Goal: Task Accomplishment & Management: Manage account settings

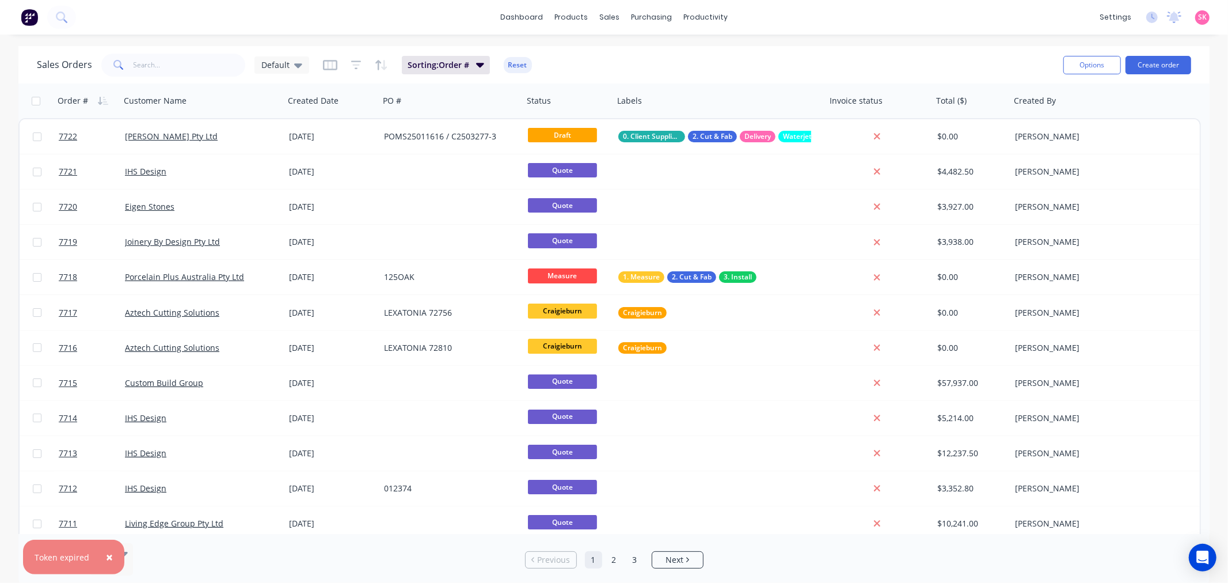
click at [1204, 16] on span "SK" at bounding box center [1202, 17] width 9 height 10
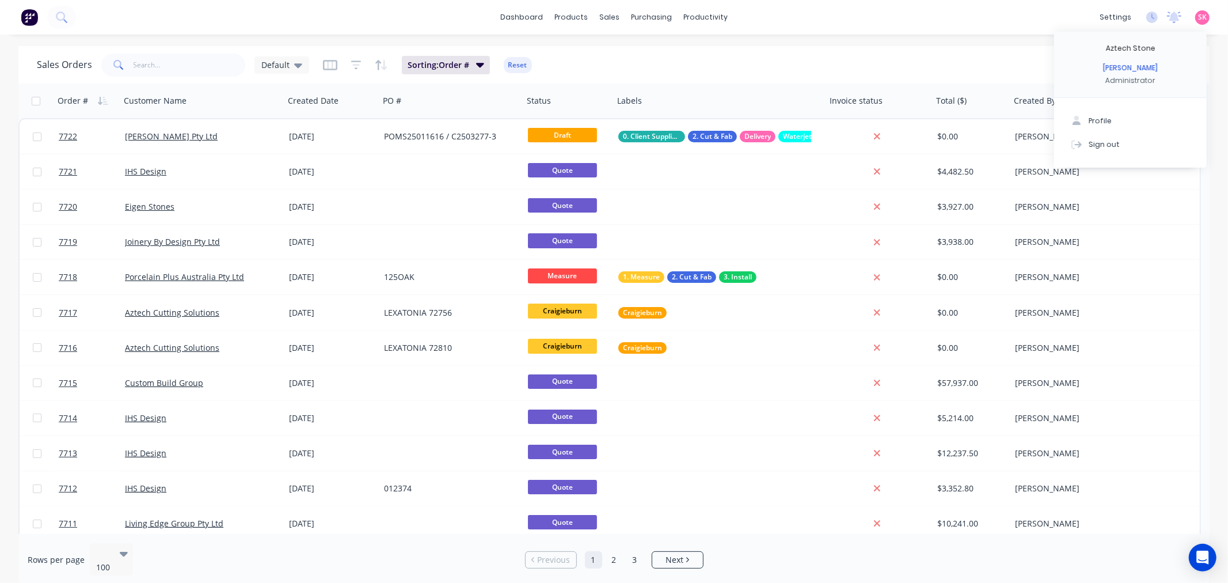
click at [914, 28] on div "dashboard products sales purchasing productivity dashboard products Product Cat…" at bounding box center [614, 17] width 1228 height 35
click at [1205, 16] on span "SK" at bounding box center [1202, 17] width 9 height 10
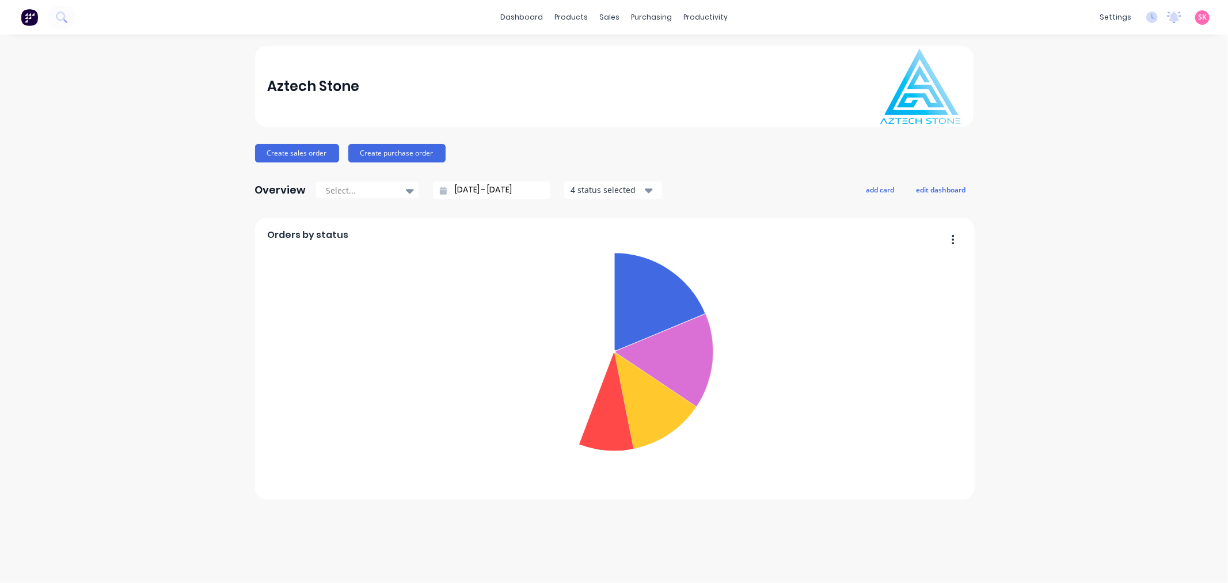
click at [1202, 16] on span "SK" at bounding box center [1202, 17] width 9 height 10
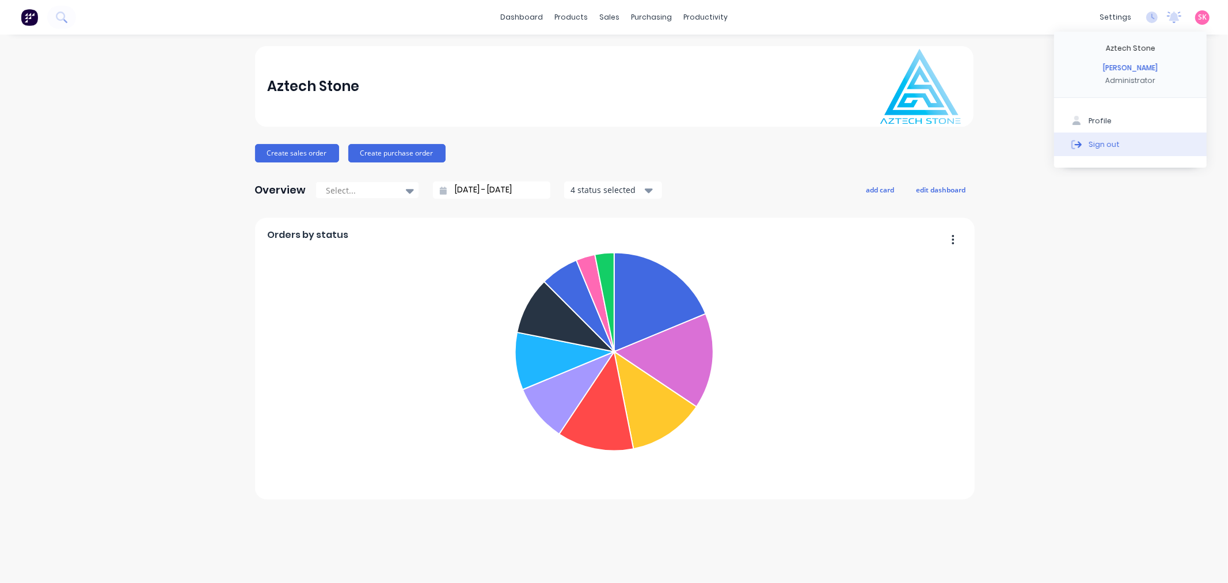
click at [1115, 146] on div "Sign out" at bounding box center [1104, 144] width 31 height 10
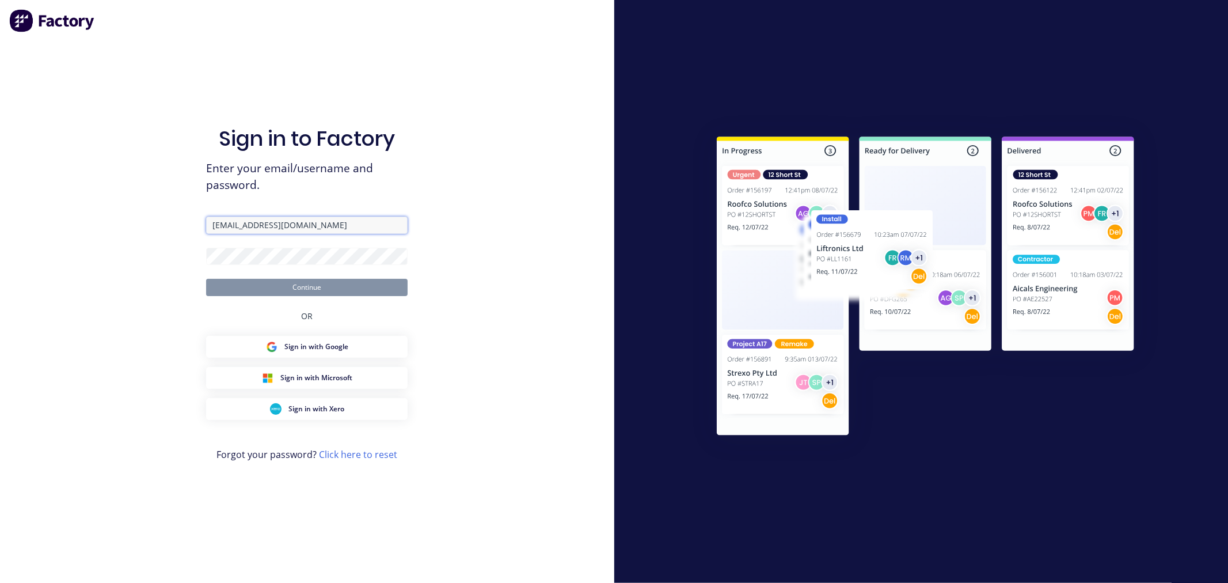
click at [320, 226] on input "[EMAIL_ADDRESS][DOMAIN_NAME]" at bounding box center [306, 224] width 201 height 17
type input "[EMAIL_ADDRESS][DOMAIN_NAME]"
click at [318, 289] on button "Continue" at bounding box center [306, 287] width 201 height 17
